Goal: Task Accomplishment & Management: Complete application form

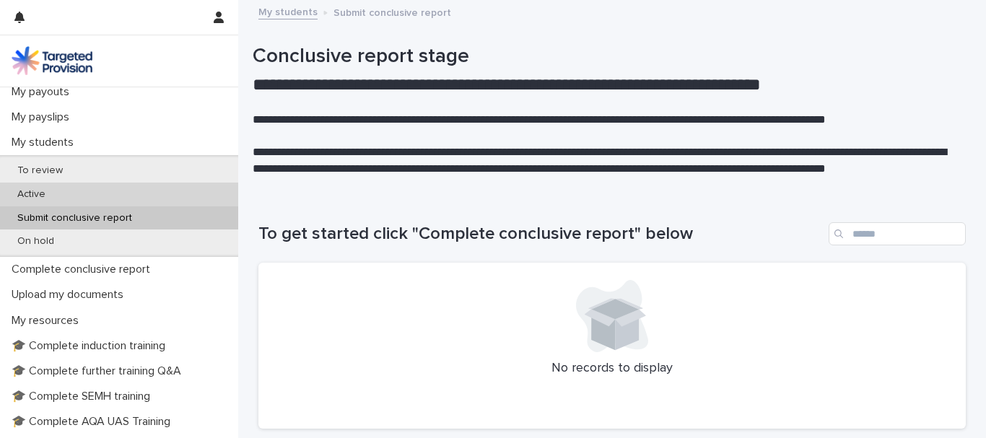
scroll to position [239, 0]
click at [38, 192] on p "Active" at bounding box center [31, 192] width 51 height 12
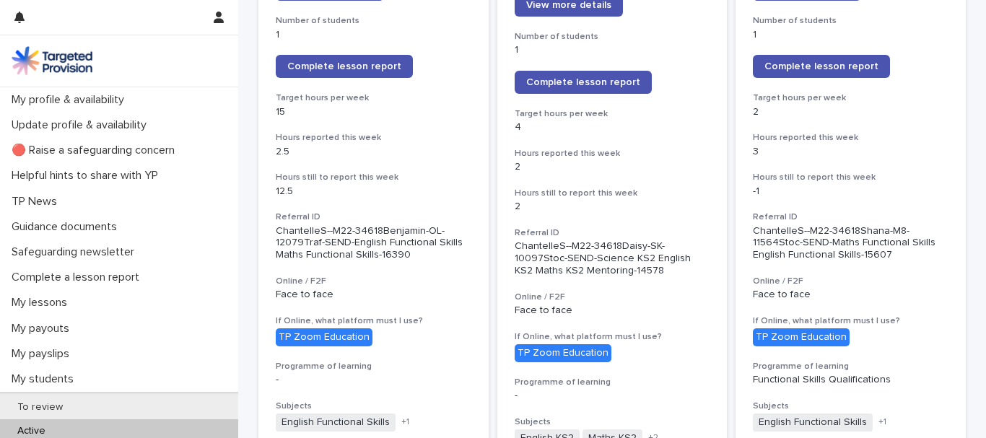
scroll to position [287, 0]
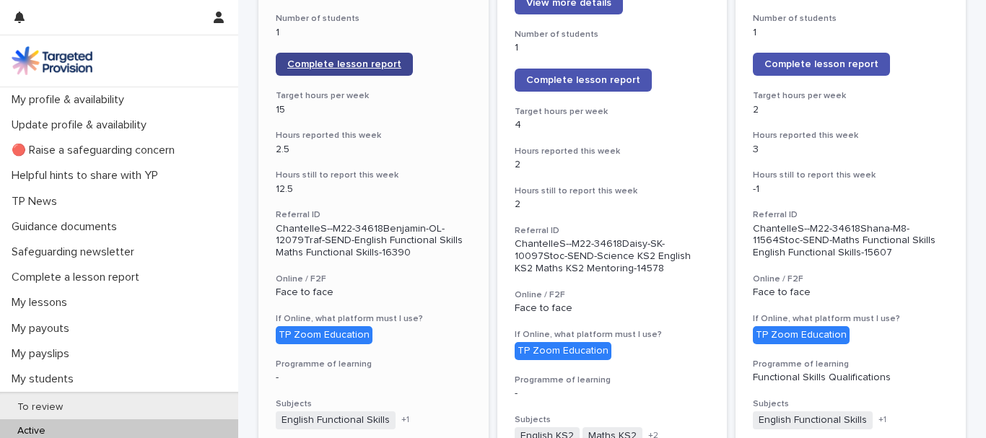
click at [336, 66] on span "Complete lesson report" at bounding box center [344, 64] width 114 height 10
